Goal: Navigation & Orientation: Find specific page/section

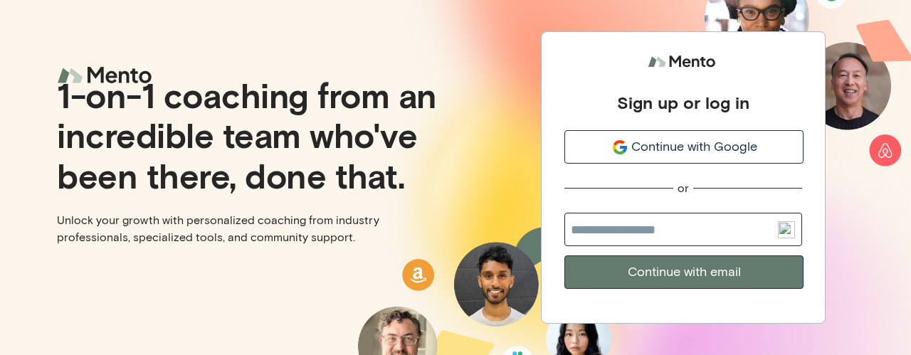
click at [714, 230] on input "email" at bounding box center [684, 229] width 238 height 33
click at [681, 235] on input "email" at bounding box center [684, 229] width 238 height 33
type input "**********"
click at [703, 274] on button "Continue with email" at bounding box center [684, 272] width 239 height 33
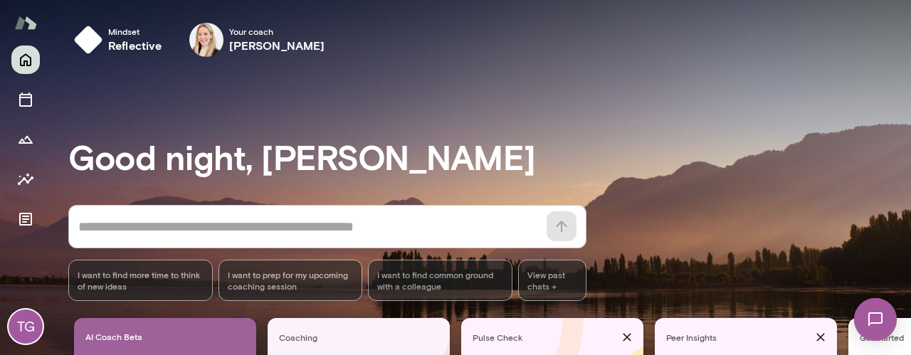
drag, startPoint x: 905, startPoint y: 64, endPoint x: 904, endPoint y: 90, distance: 26.4
click at [904, 90] on div at bounding box center [455, 118] width 911 height 237
drag, startPoint x: 907, startPoint y: 41, endPoint x: 911, endPoint y: 80, distance: 39.3
click at [911, 80] on div at bounding box center [455, 118] width 911 height 237
drag, startPoint x: 904, startPoint y: 80, endPoint x: 909, endPoint y: 107, distance: 27.4
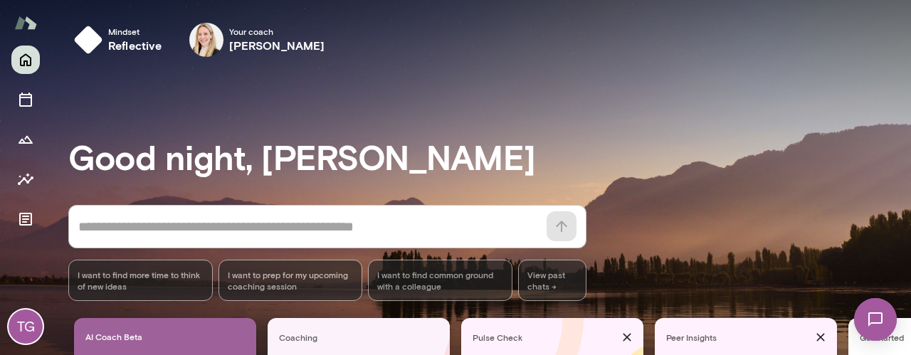
click at [909, 107] on div at bounding box center [455, 118] width 911 height 237
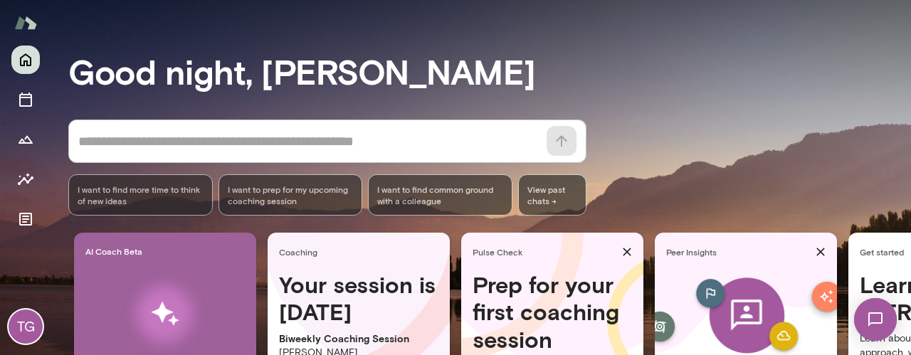
scroll to position [114, 0]
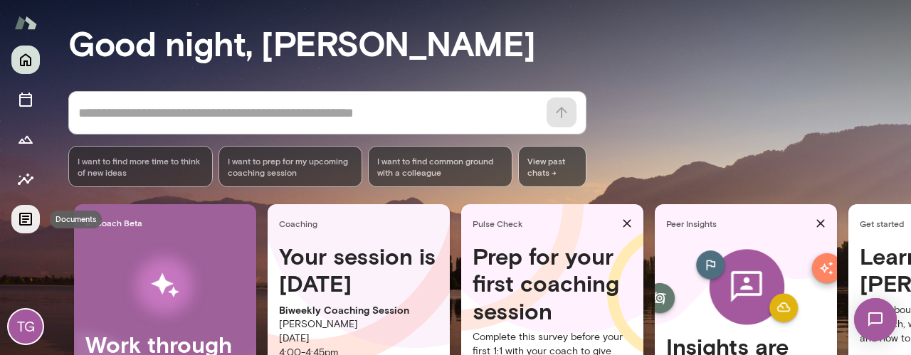
click at [27, 218] on icon "Documents" at bounding box center [25, 219] width 17 height 17
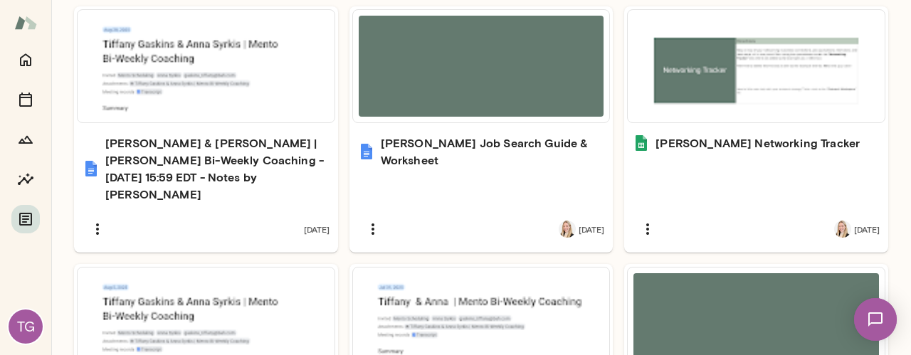
scroll to position [459, 0]
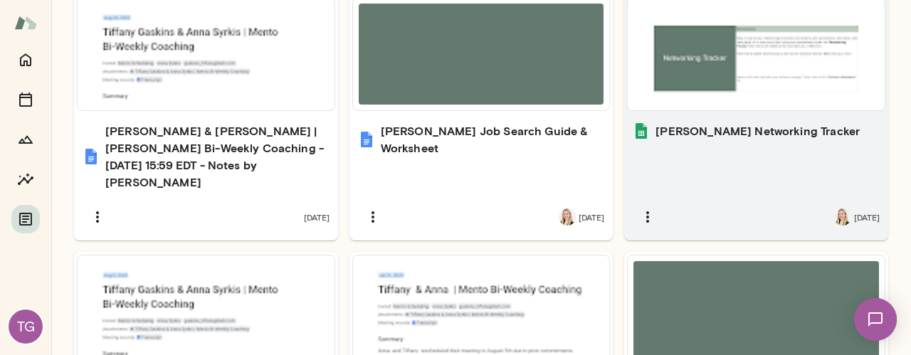
click at [674, 114] on div "[PERSON_NAME] Networking Tracker [DATE]" at bounding box center [756, 177] width 264 height 127
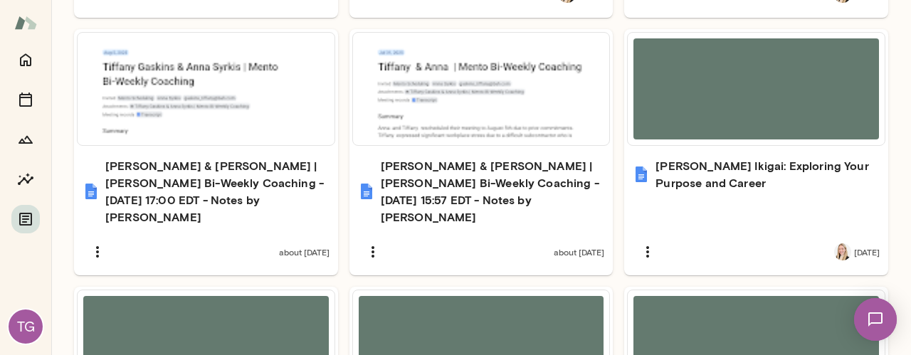
scroll to position [688, 0]
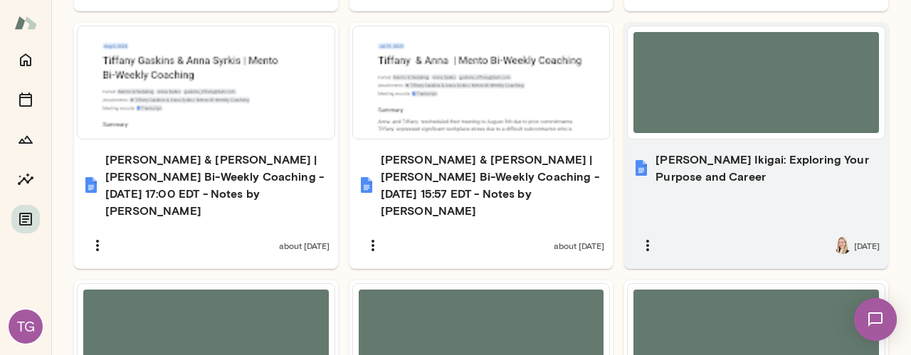
click at [765, 152] on h6 "[PERSON_NAME] Ikigai: Exploring Your Purpose and Career" at bounding box center [768, 168] width 224 height 34
